Goal: Information Seeking & Learning: Learn about a topic

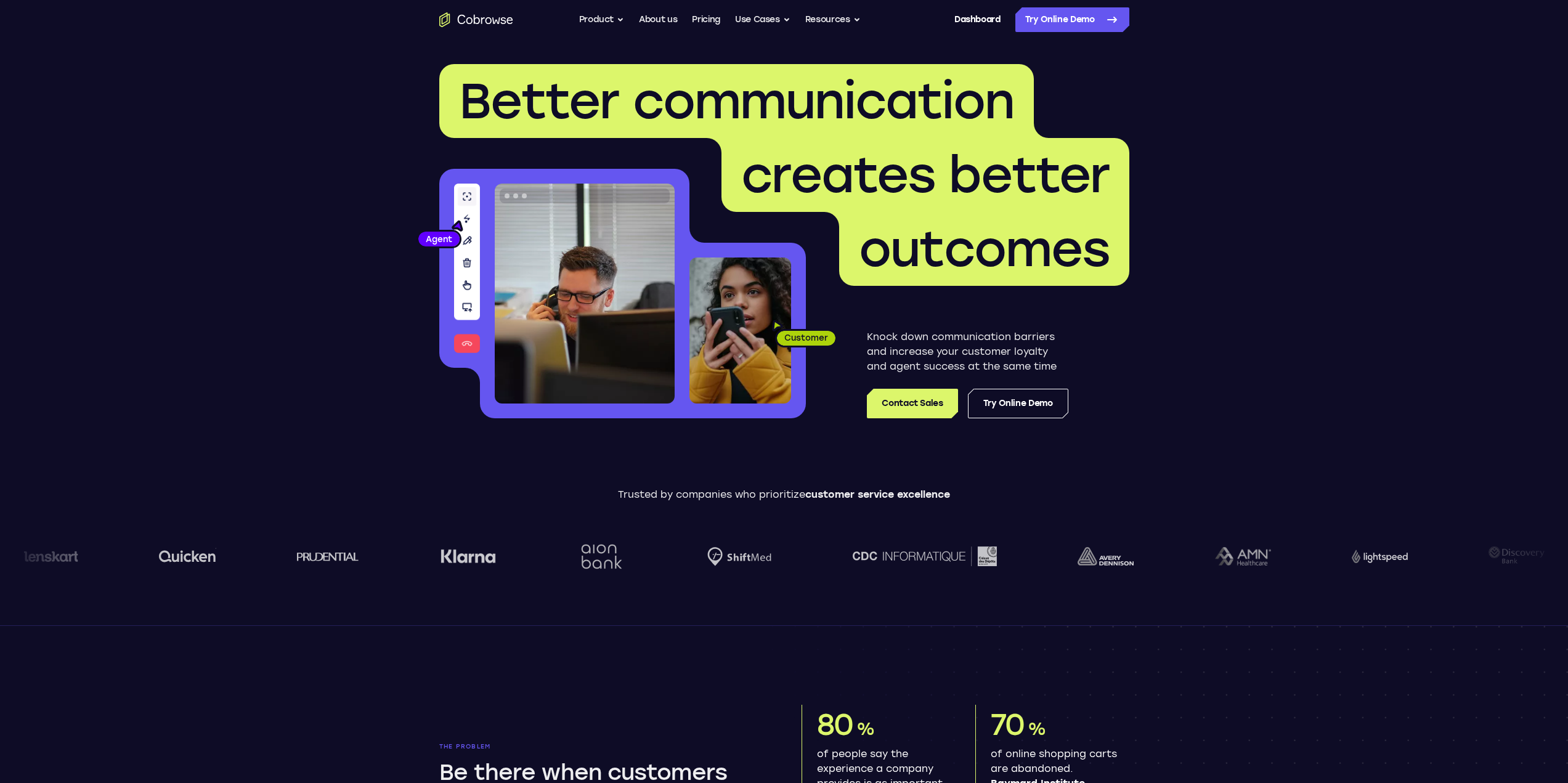
click at [963, 20] on link "Dashboard" at bounding box center [977, 19] width 46 height 25
click at [847, 24] on button "Resources" at bounding box center [833, 19] width 56 height 25
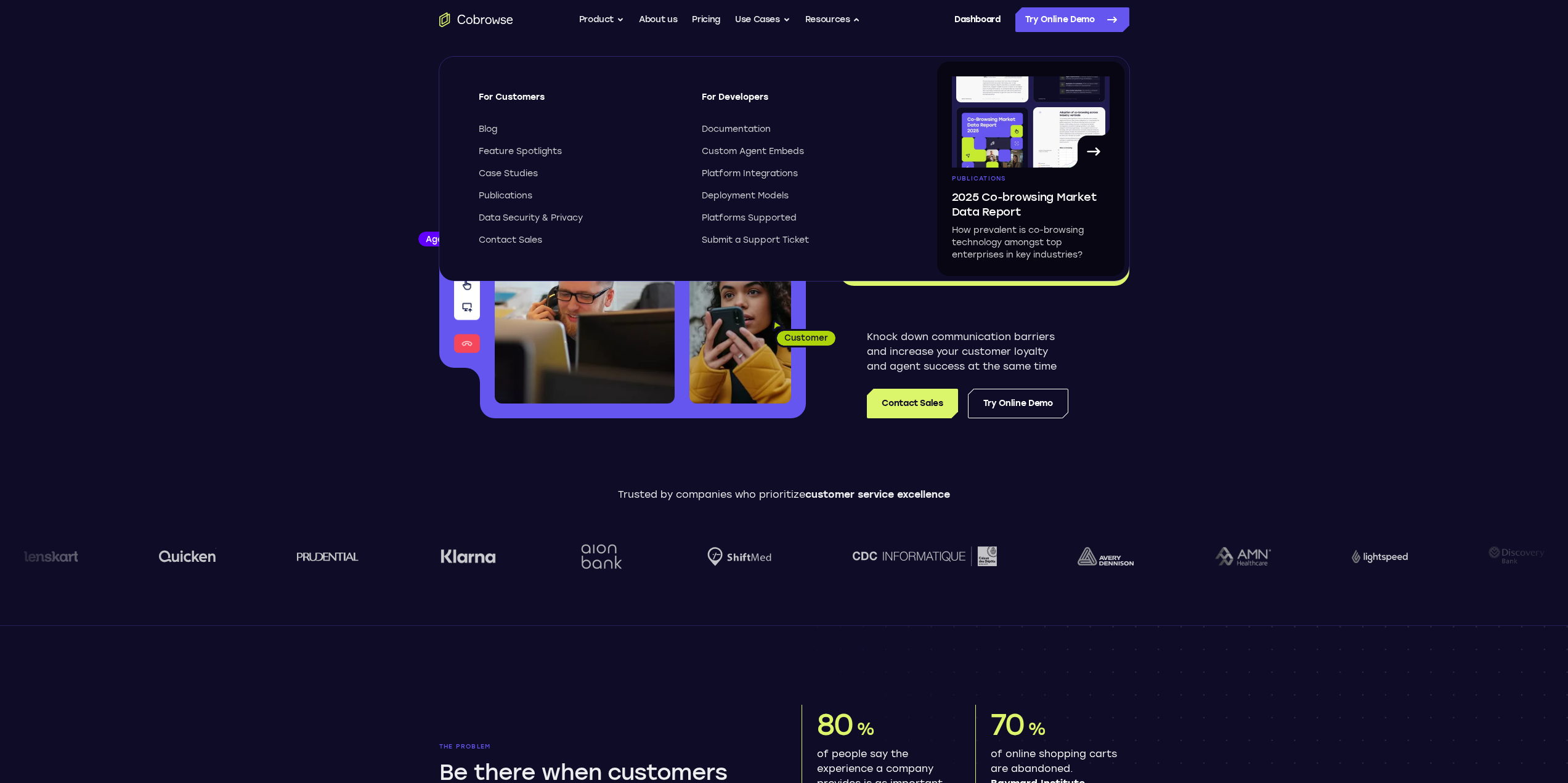
click at [746, 128] on span "Documentation" at bounding box center [736, 129] width 69 height 12
click at [504, 156] on span "Feature Spotlights" at bounding box center [520, 151] width 84 height 12
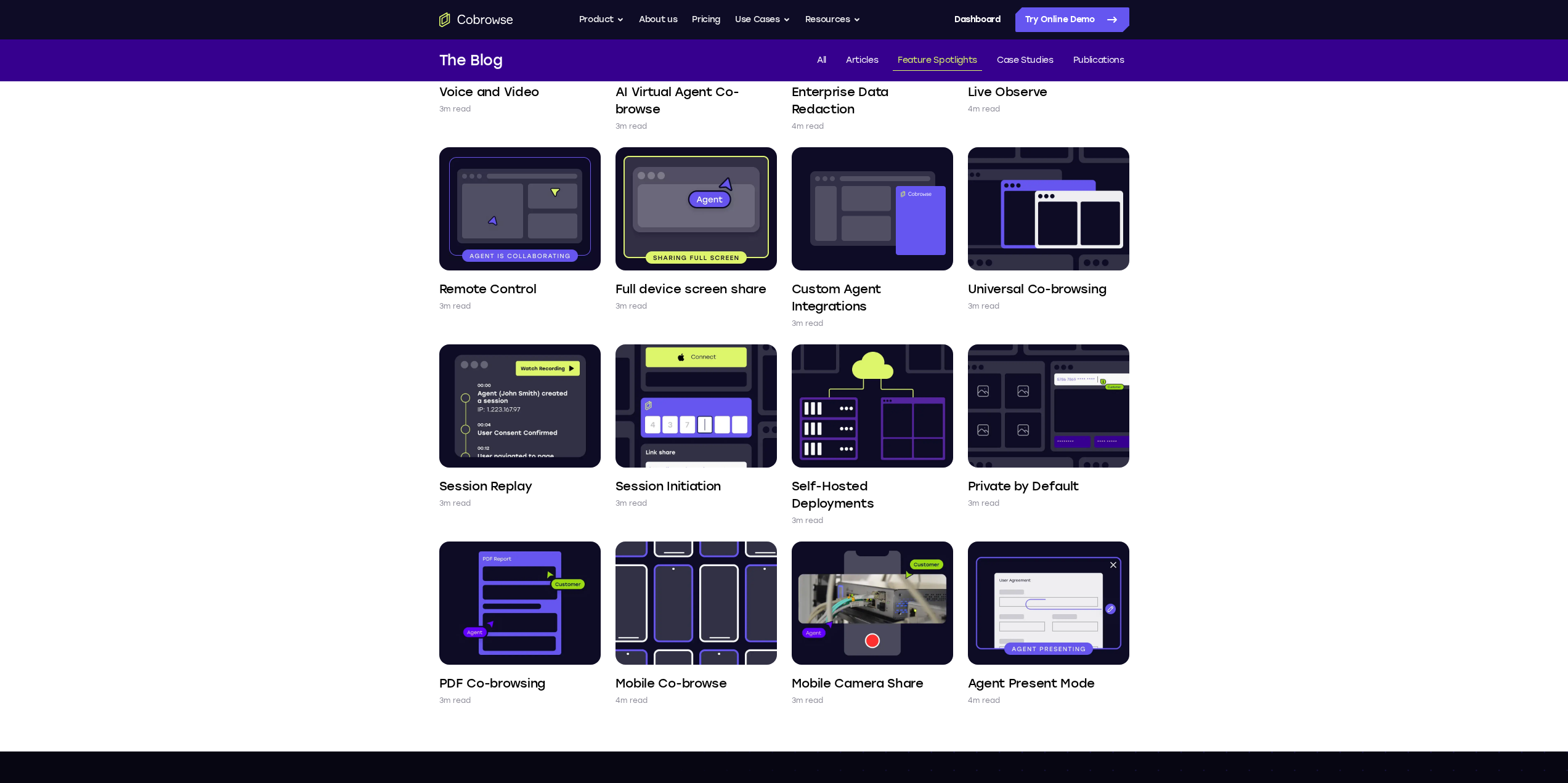
scroll to position [206, 0]
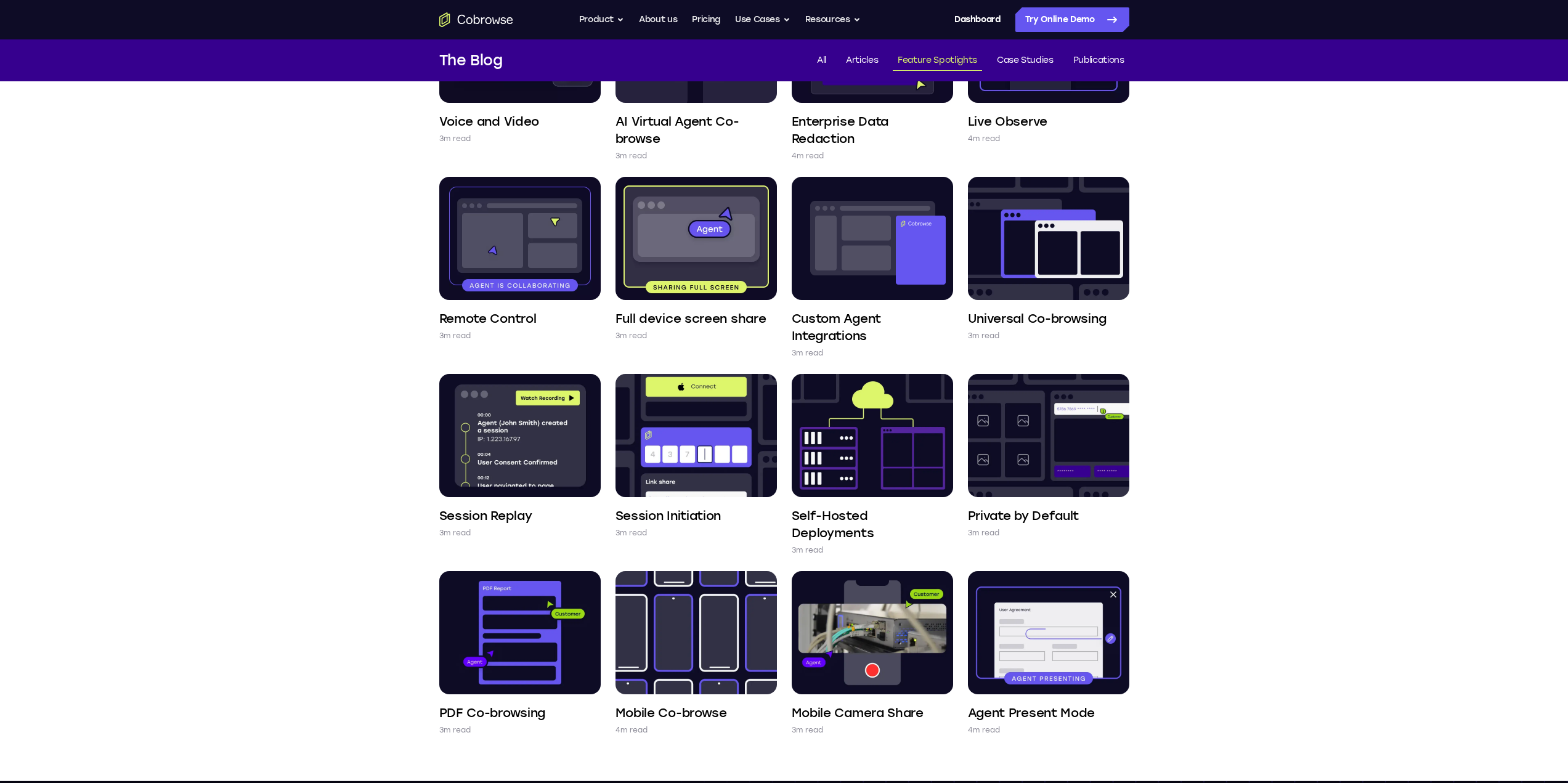
click at [1053, 246] on img at bounding box center [1048, 238] width 161 height 123
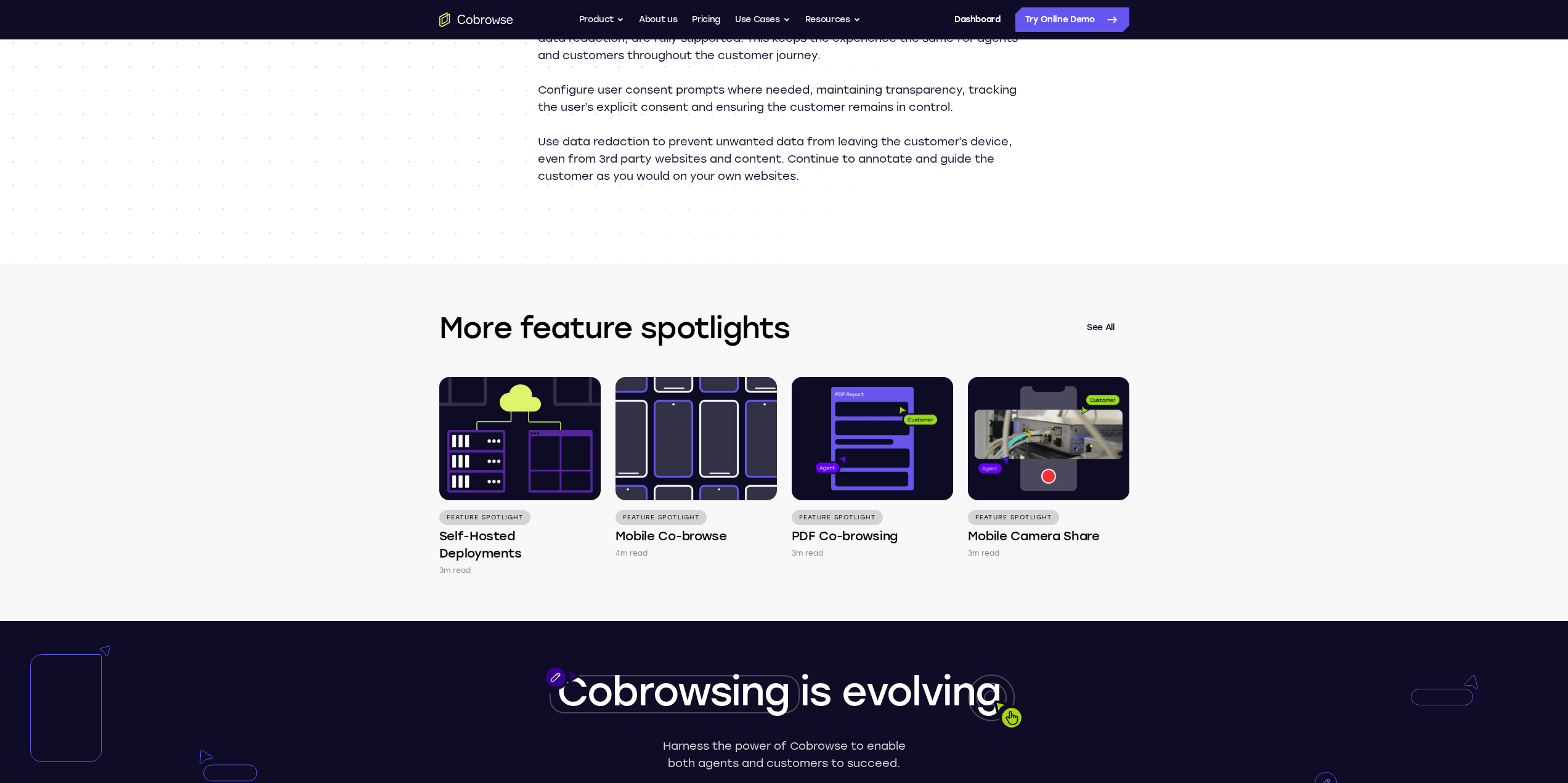
scroll to position [1644, 0]
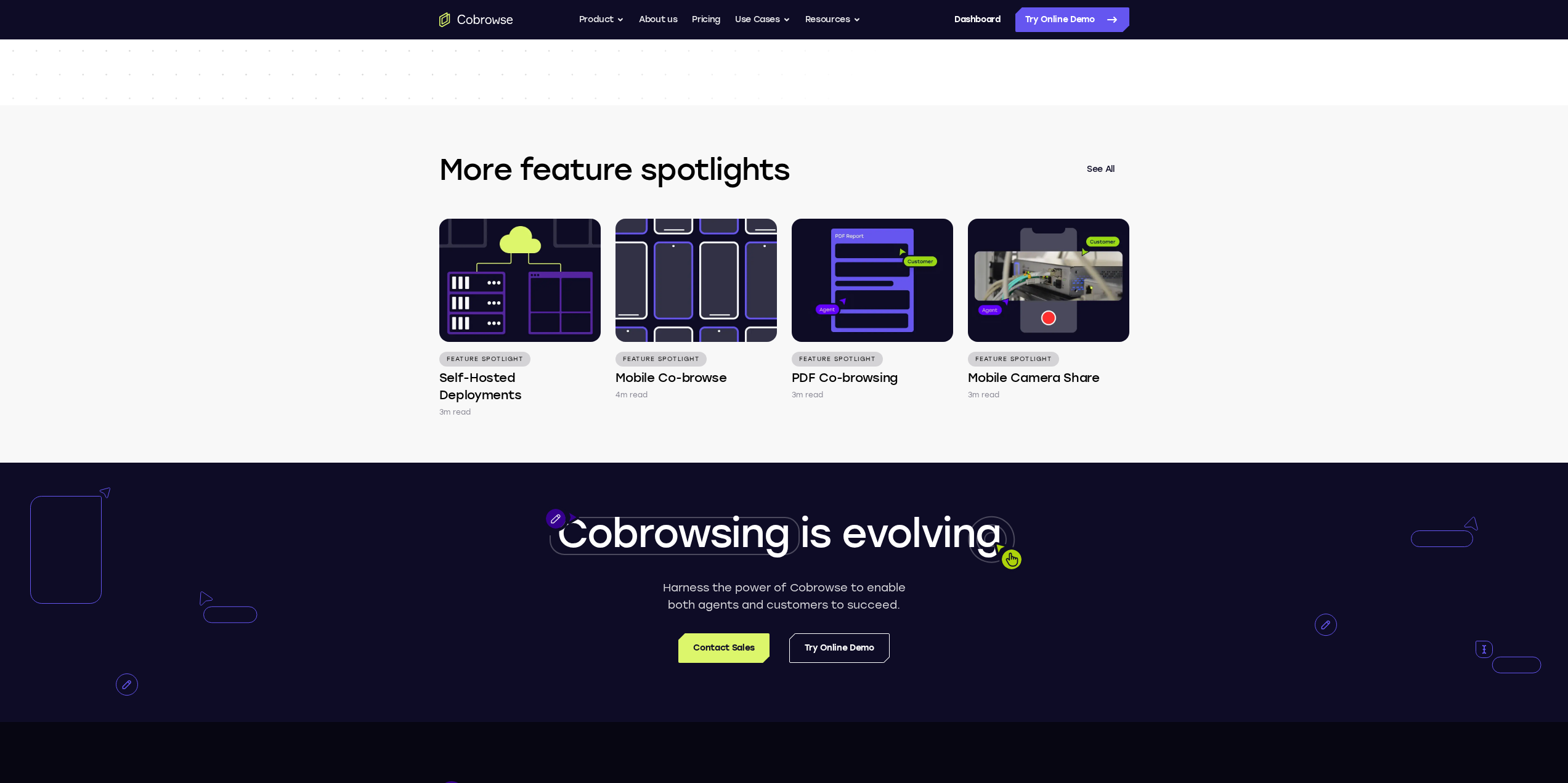
click at [836, 273] on img at bounding box center [872, 281] width 161 height 123
click at [610, 23] on button "Product" at bounding box center [602, 19] width 46 height 25
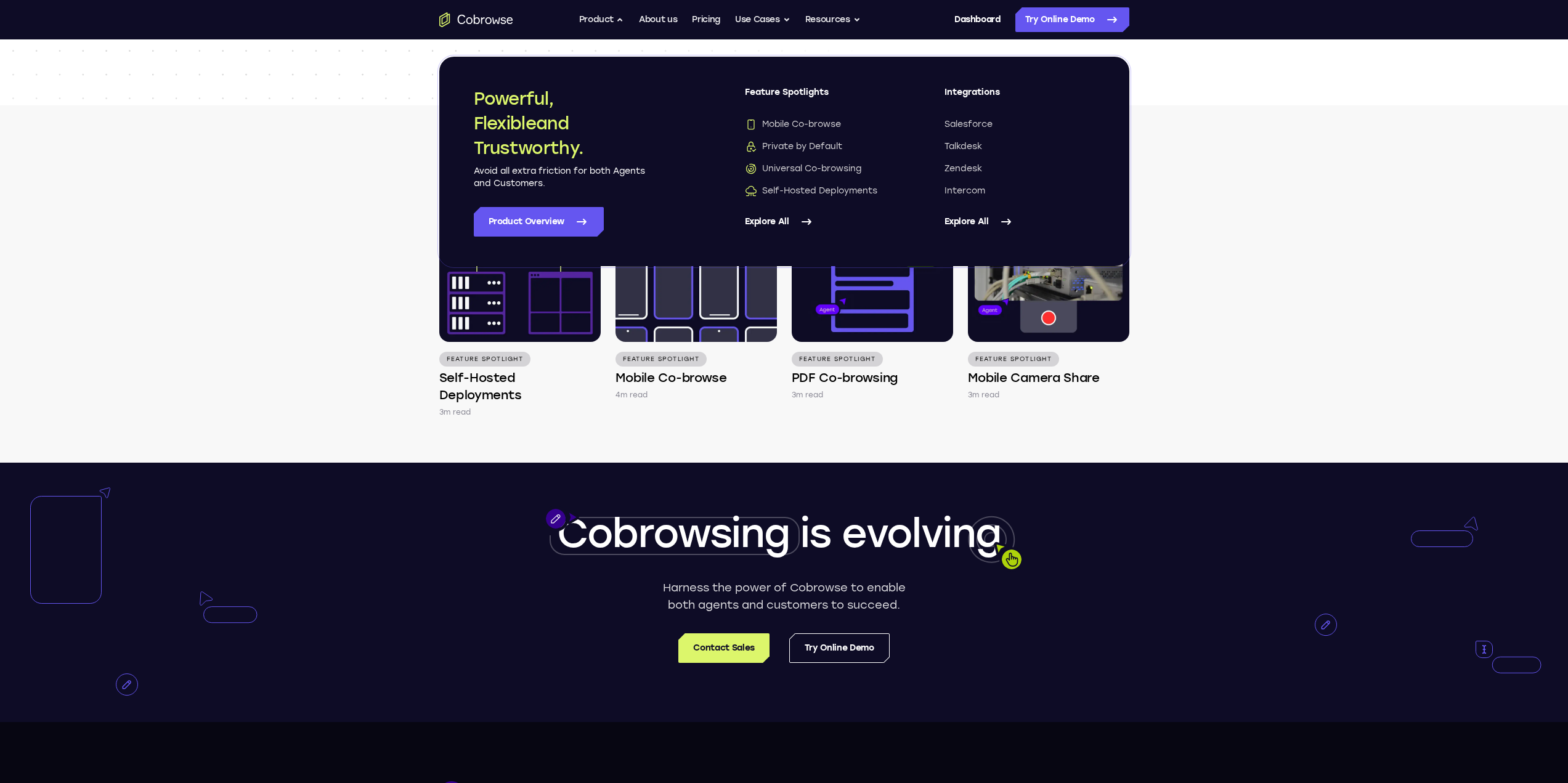
click at [819, 19] on button "Resources" at bounding box center [833, 19] width 56 height 25
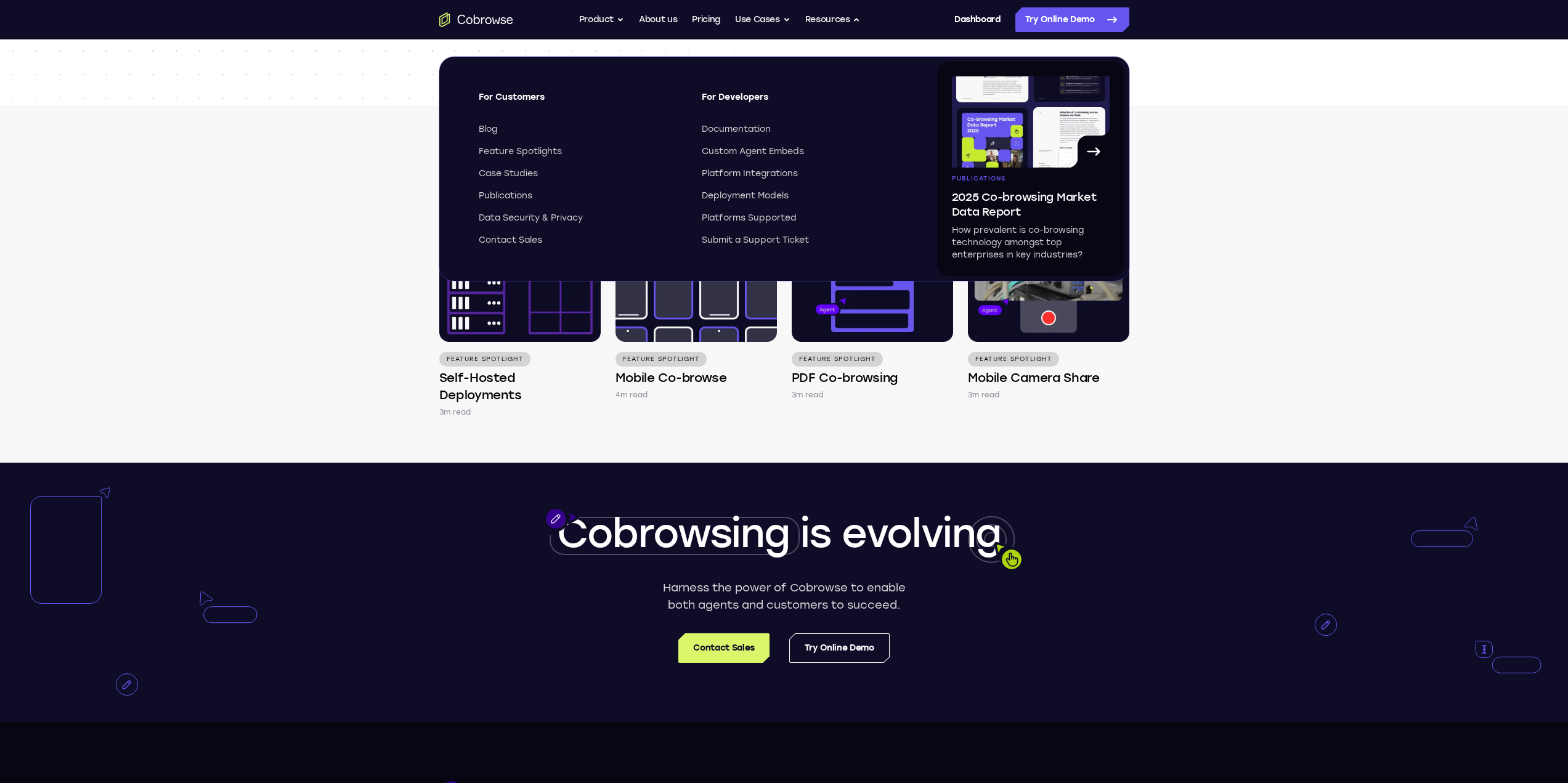
click at [512, 148] on span "Feature Spotlights" at bounding box center [520, 151] width 84 height 12
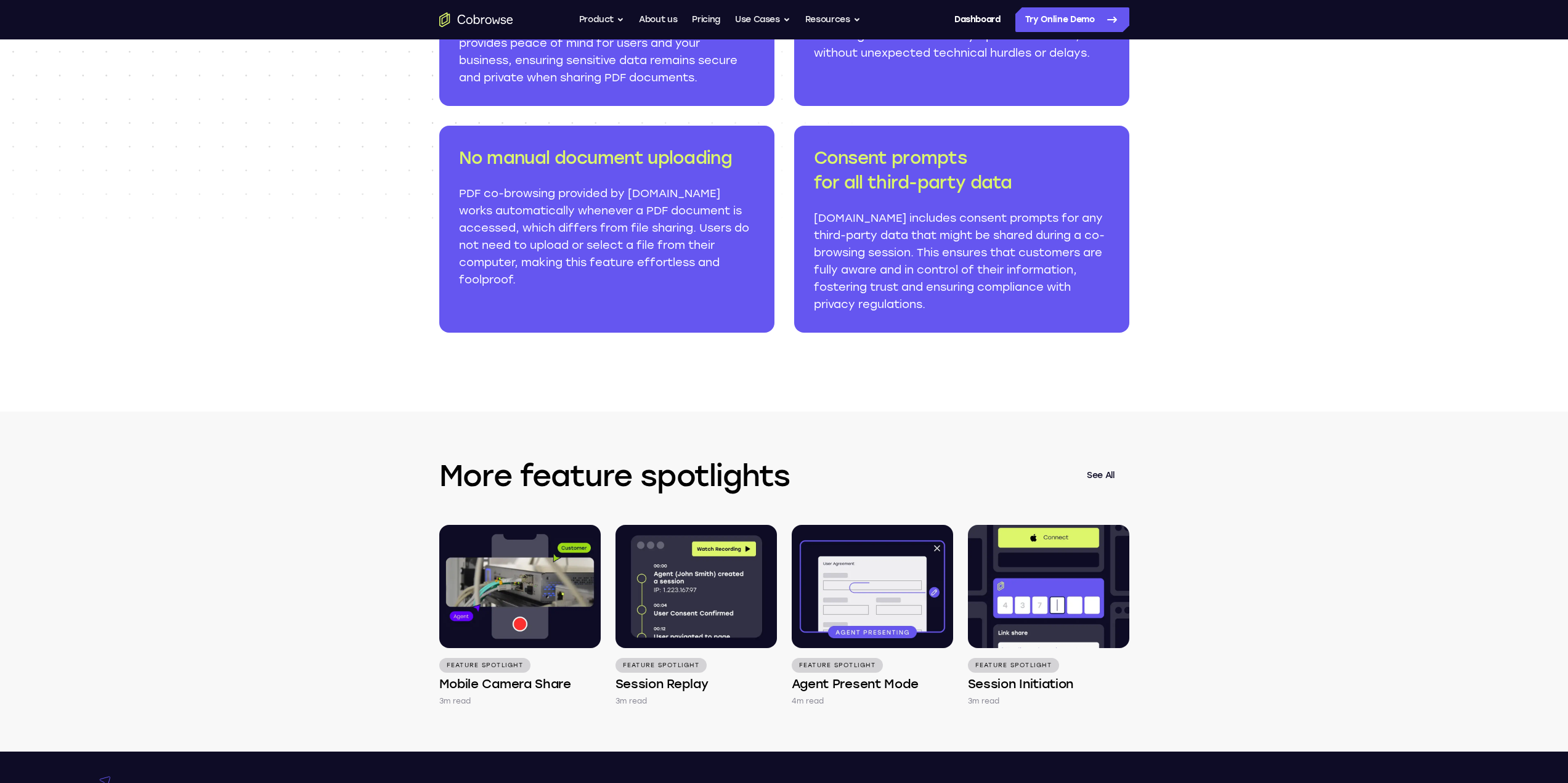
scroll to position [1438, 0]
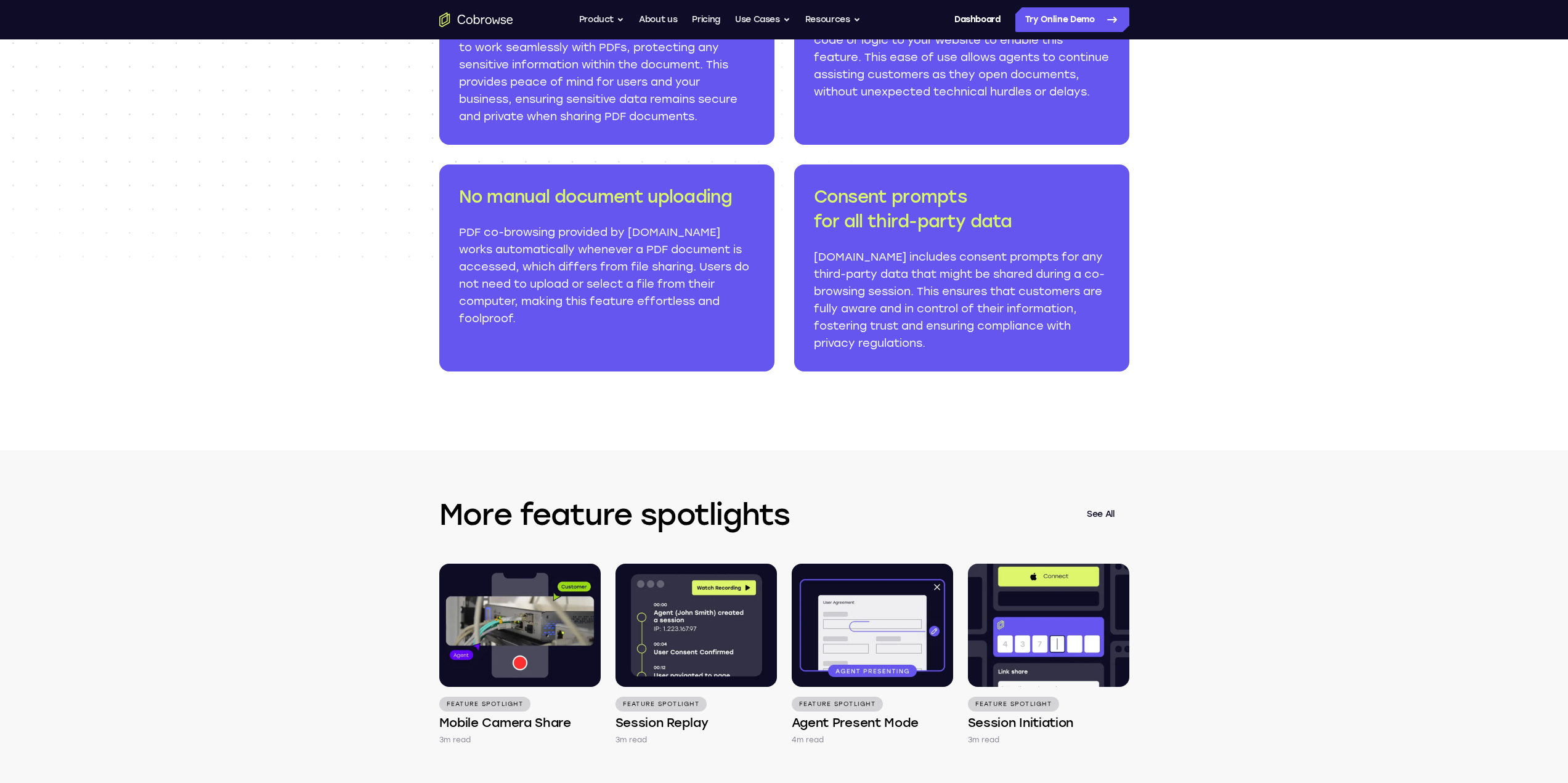
click at [500, 615] on img at bounding box center [520, 625] width 161 height 123
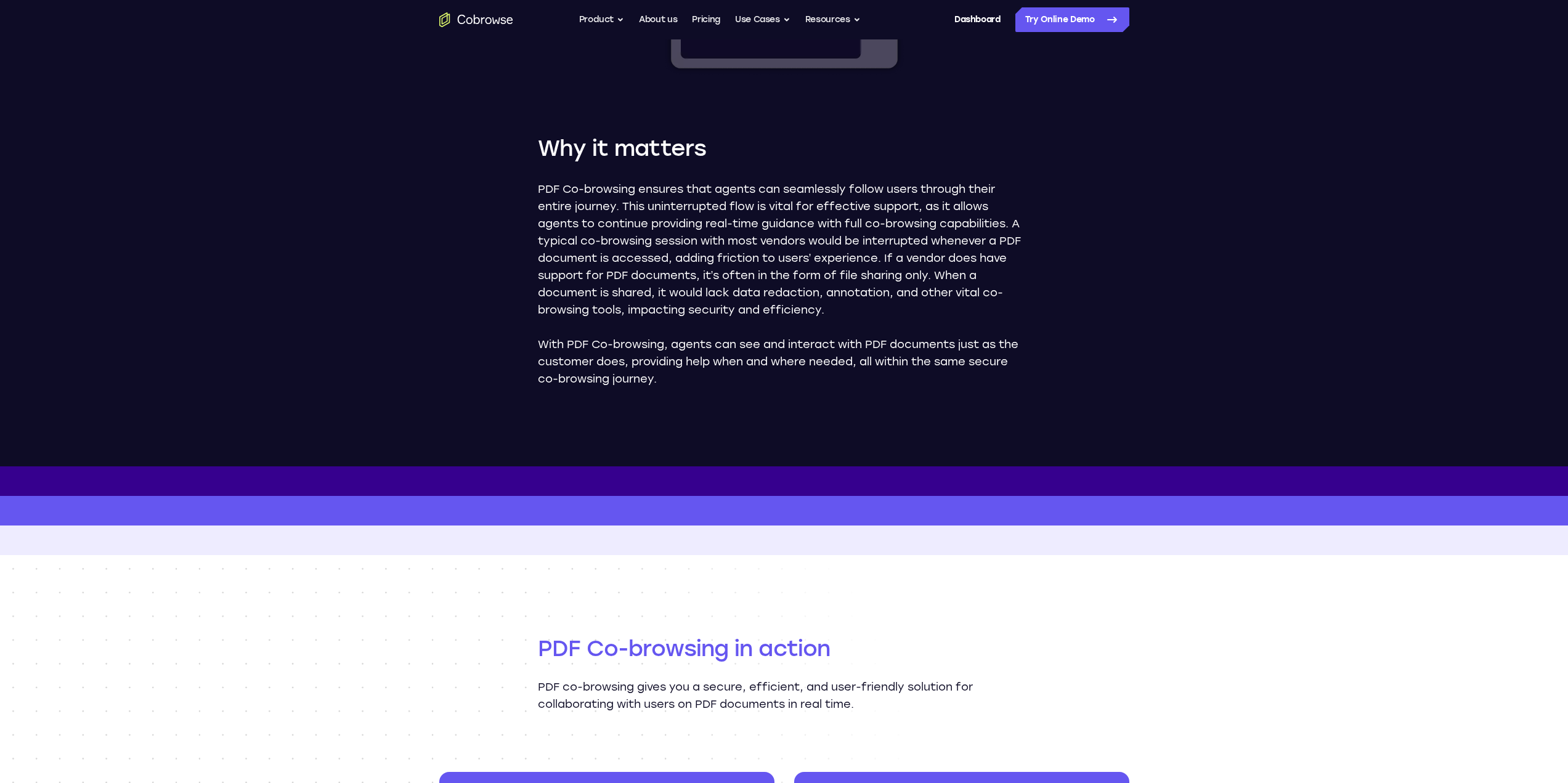
scroll to position [411, 0]
